Goal: Browse casually

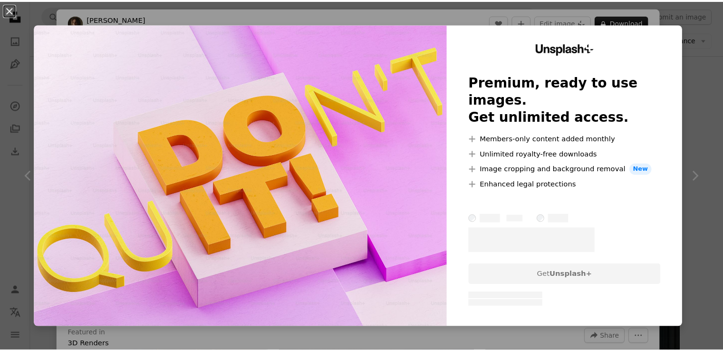
scroll to position [998, 0]
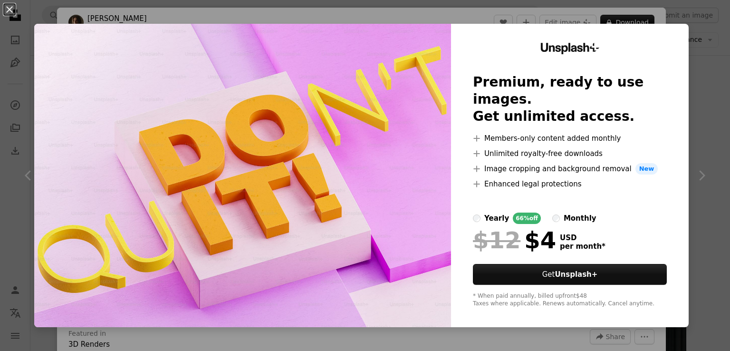
click at [706, 84] on div "An X shape Unsplash+ Premium, ready to use images. Get unlimited access. A plus…" at bounding box center [365, 175] width 730 height 351
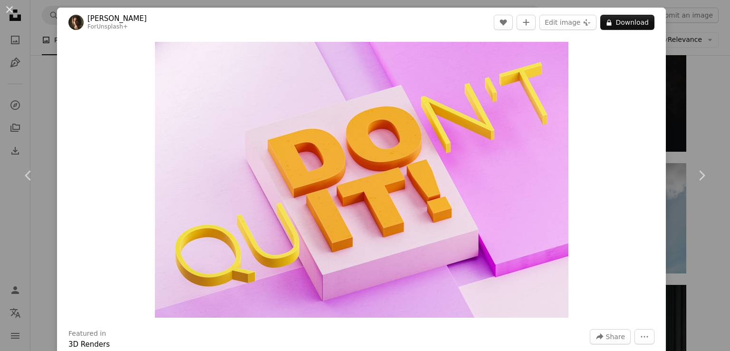
click at [696, 120] on div "An X shape Chevron left Chevron right [PERSON_NAME] For Unsplash+ A heart A plu…" at bounding box center [365, 175] width 730 height 351
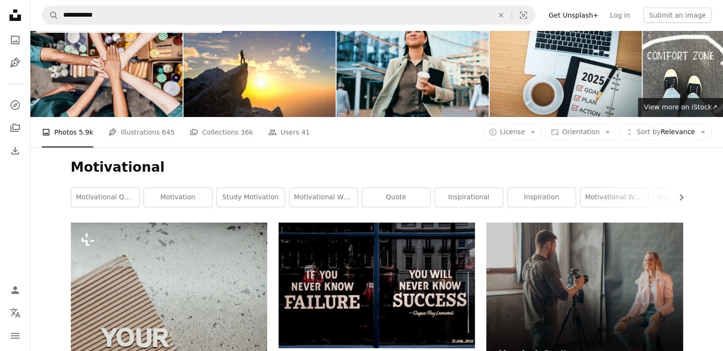
scroll to position [143, 0]
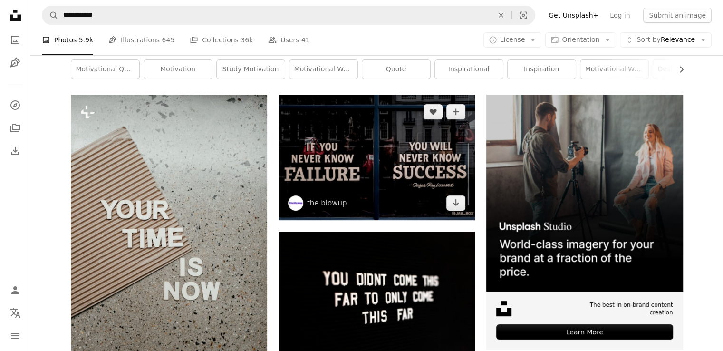
click at [383, 145] on img at bounding box center [376, 157] width 196 height 125
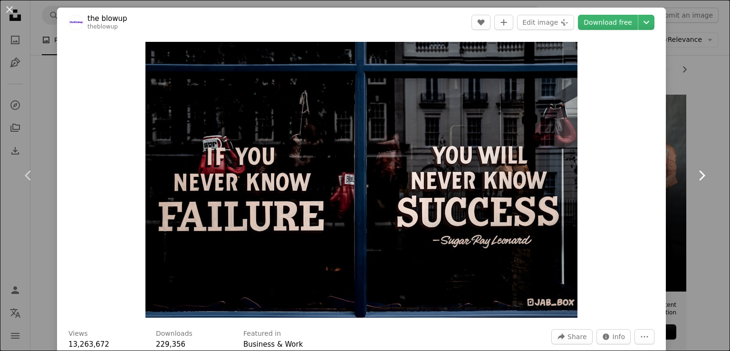
click at [705, 151] on link "Chevron right" at bounding box center [701, 175] width 57 height 91
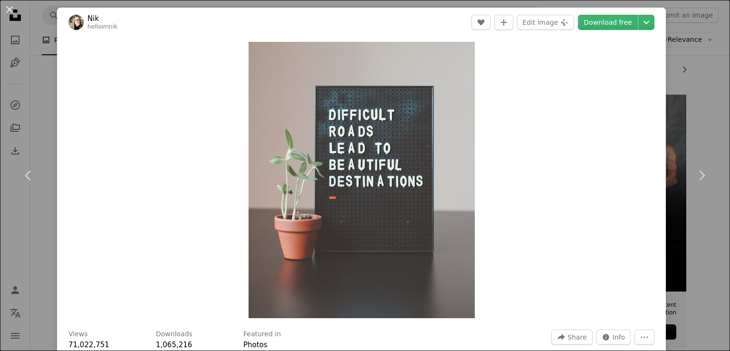
click at [692, 82] on div "An X shape Chevron left Chevron right Nik helloimnik A heart A plus sign Edit i…" at bounding box center [365, 175] width 730 height 351
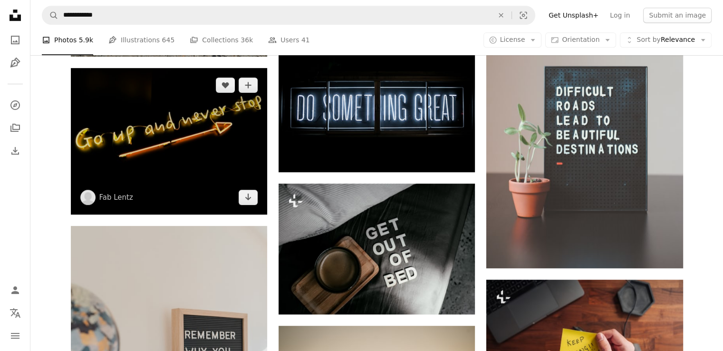
scroll to position [523, 0]
